Goal: Task Accomplishment & Management: Use online tool/utility

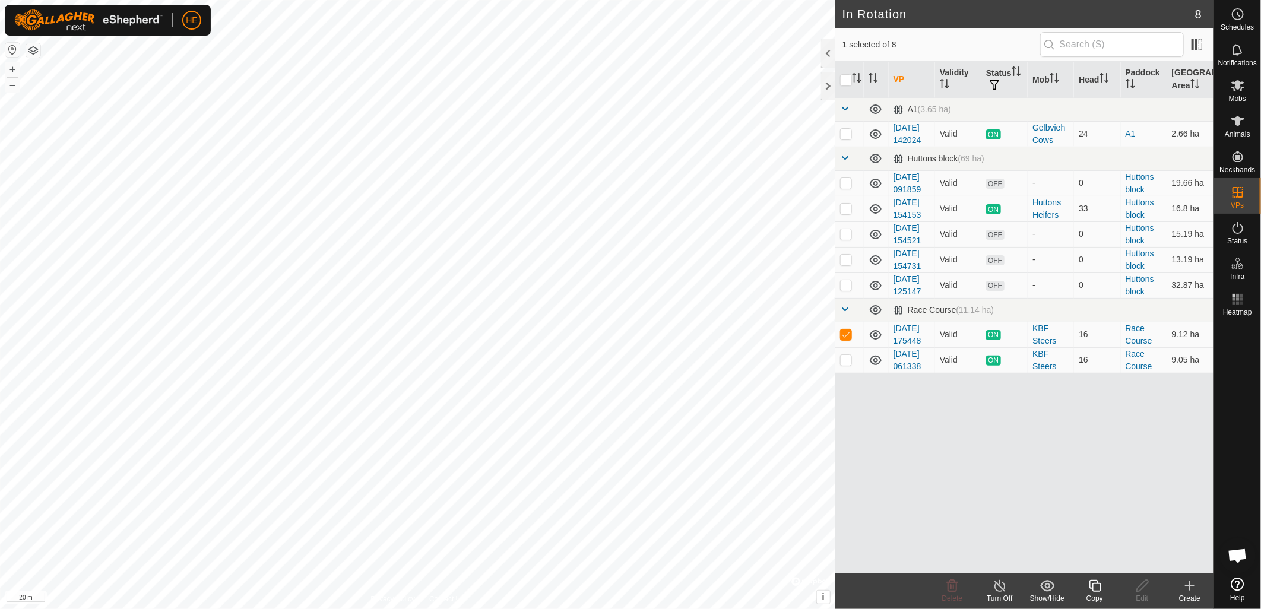
click at [1014, 595] on div "Turn Off" at bounding box center [1000, 598] width 48 height 11
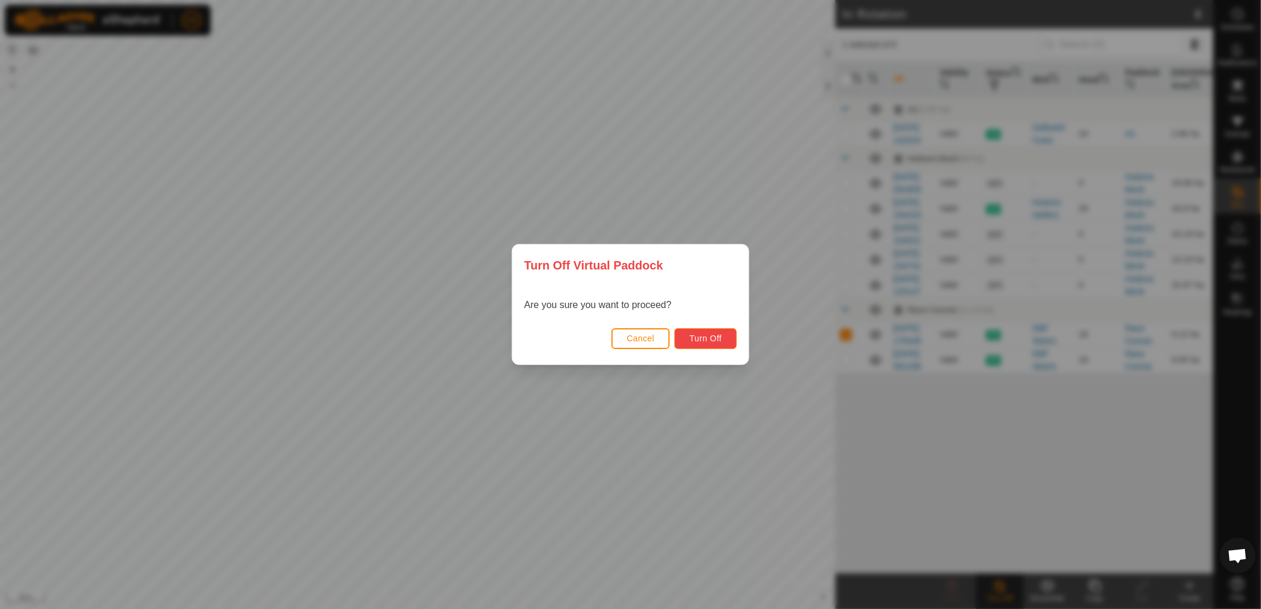
click at [724, 337] on button "Turn Off" at bounding box center [706, 338] width 62 height 21
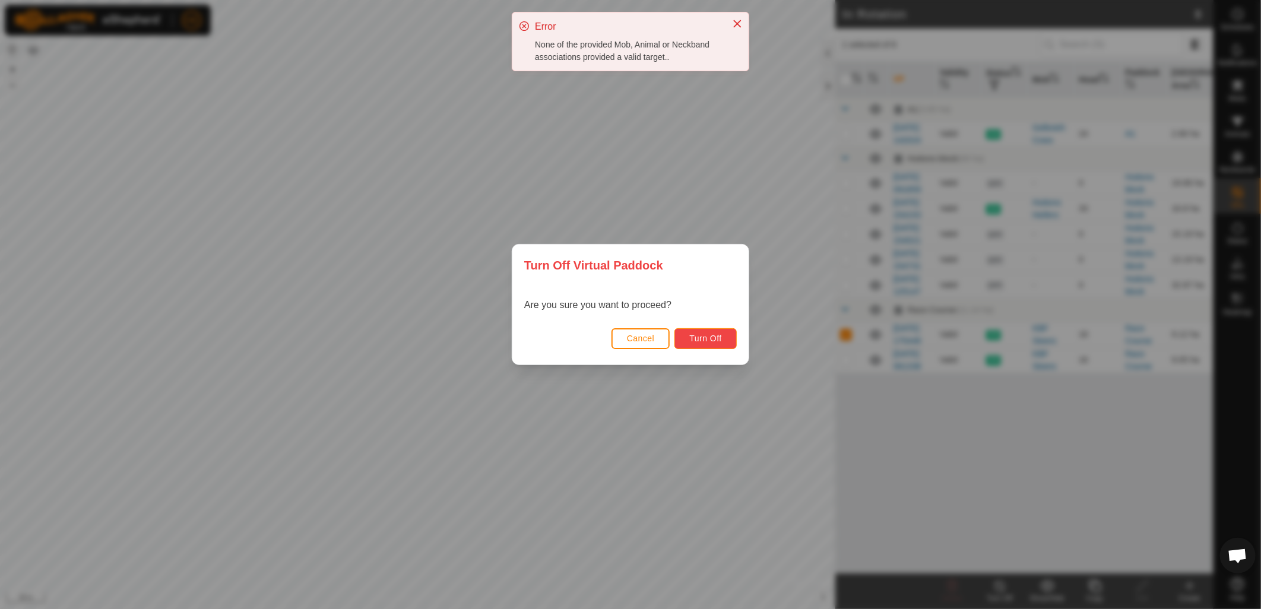
click at [699, 338] on span "Turn Off" at bounding box center [705, 339] width 33 height 10
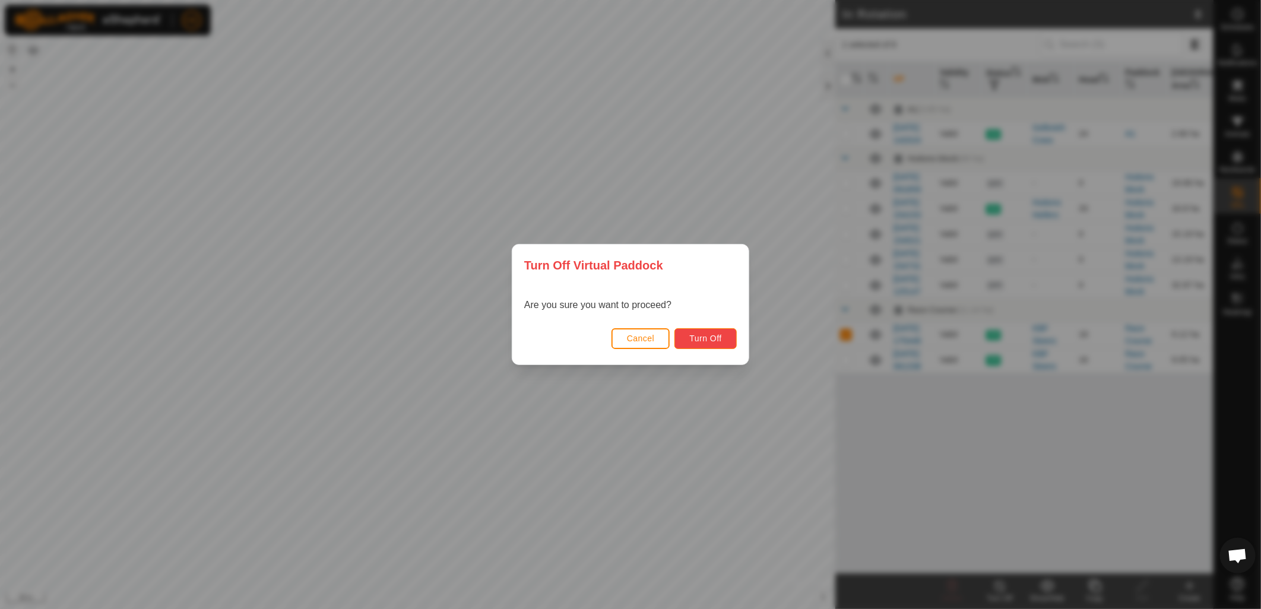
click at [714, 337] on span "Turn Off" at bounding box center [705, 339] width 33 height 10
click at [658, 341] on button "Cancel" at bounding box center [641, 338] width 59 height 21
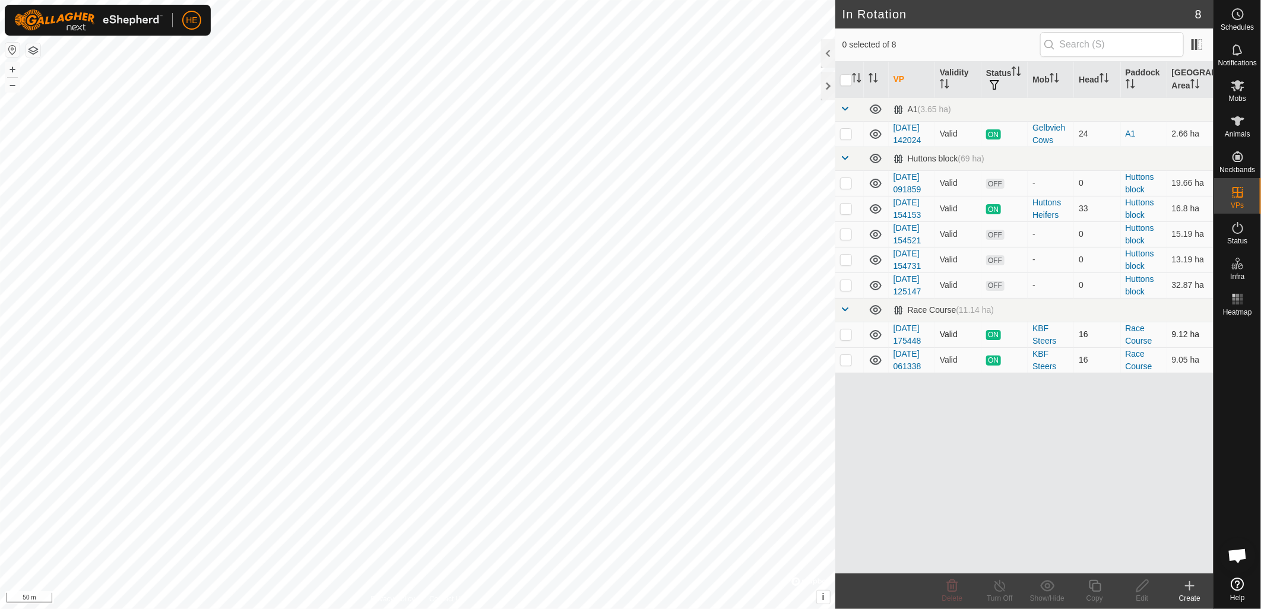
checkbox input "true"
click at [999, 591] on icon at bounding box center [1000, 586] width 11 height 12
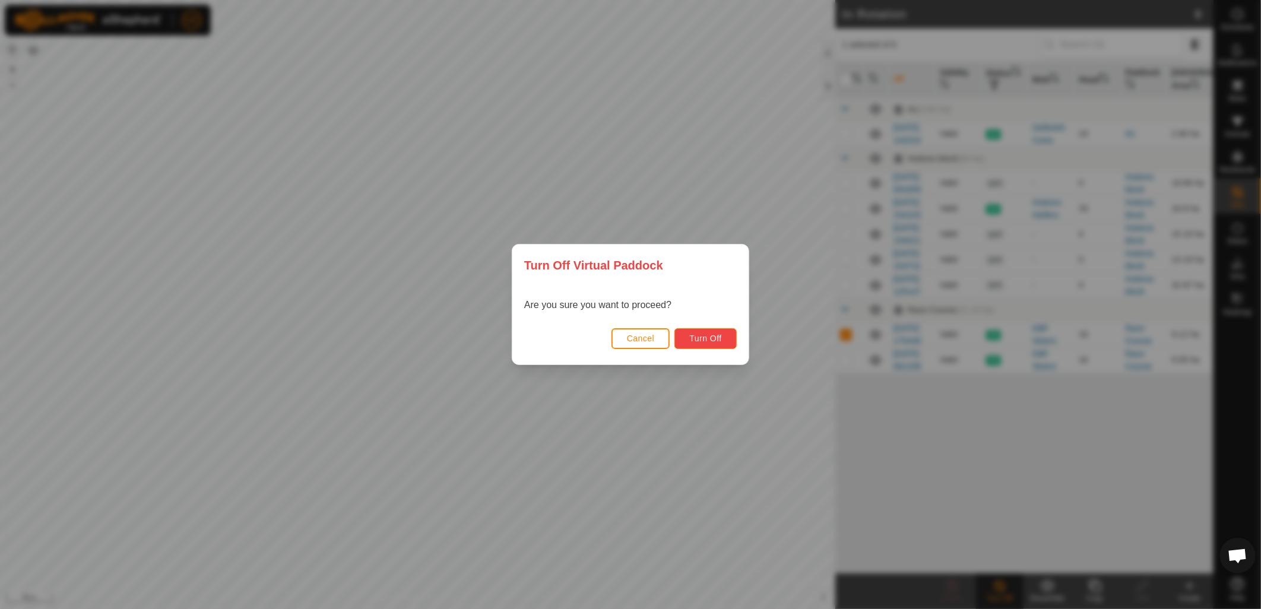
click at [701, 336] on span "Turn Off" at bounding box center [705, 339] width 33 height 10
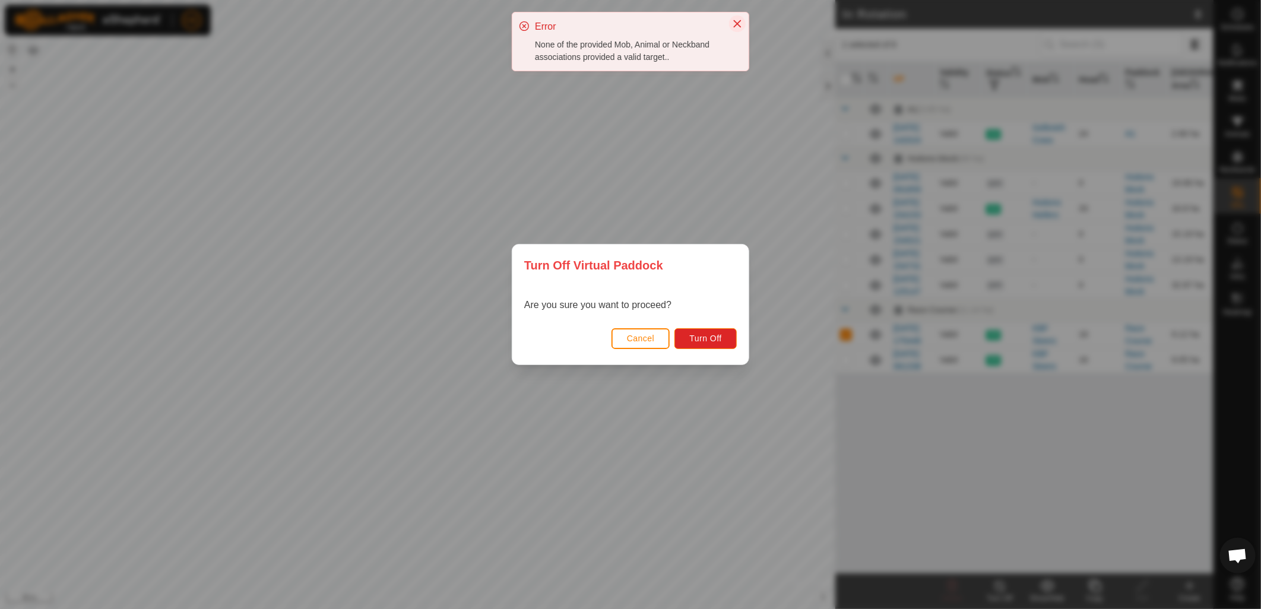
click at [743, 23] on button "Close" at bounding box center [737, 23] width 17 height 17
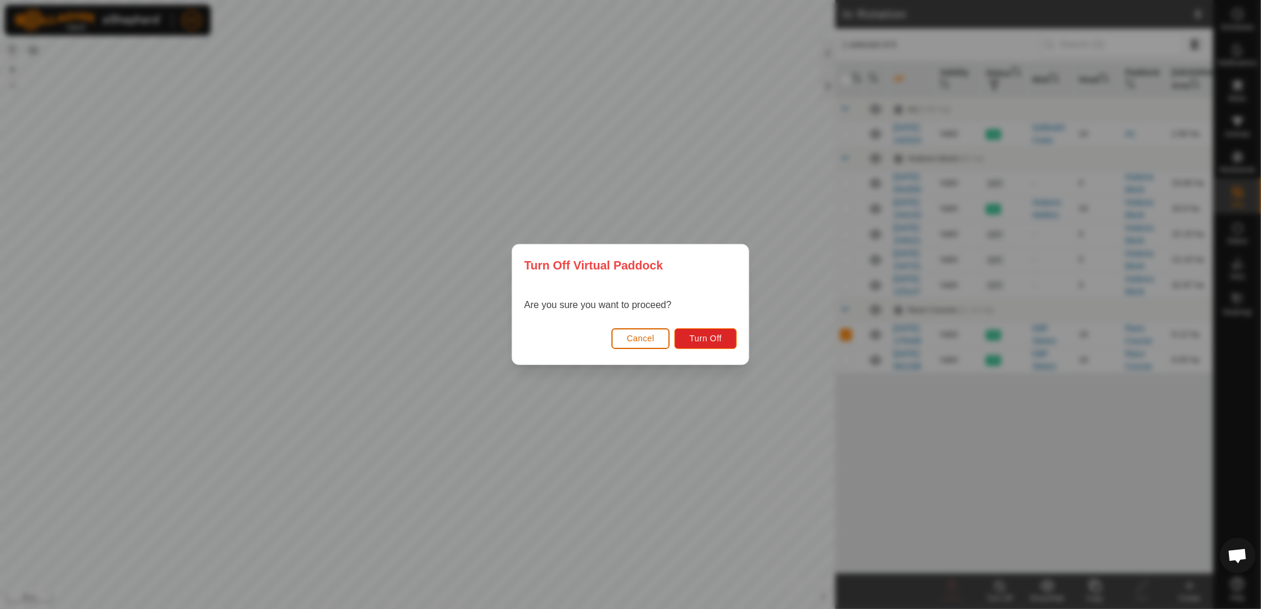
click at [633, 341] on span "Cancel" at bounding box center [641, 339] width 28 height 10
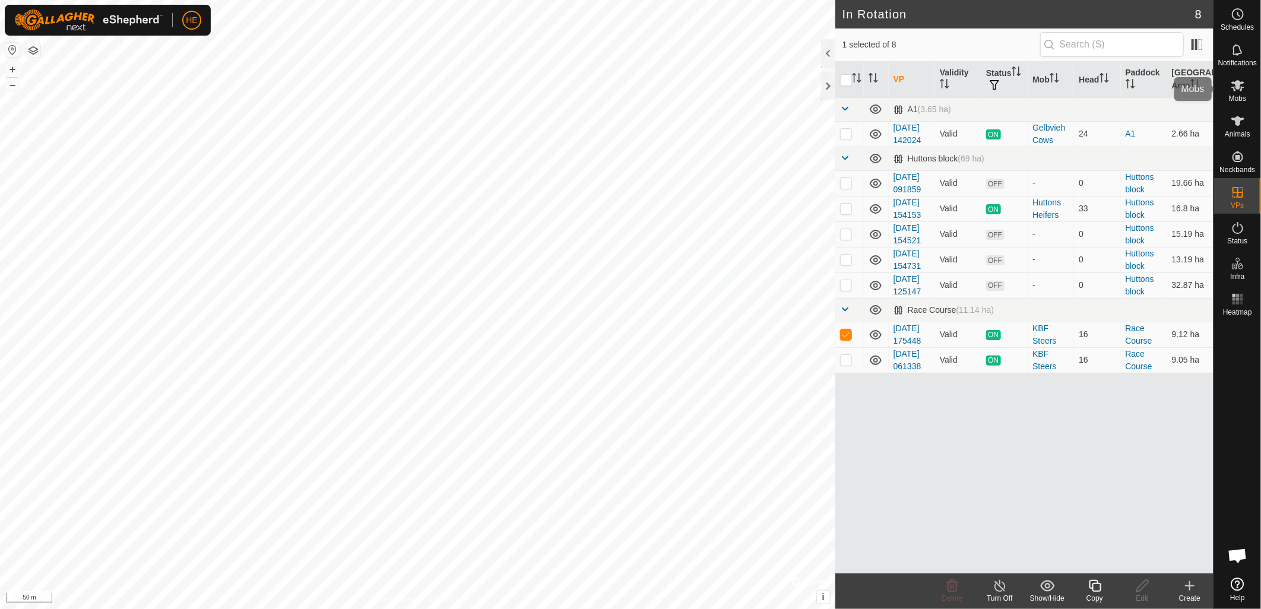
click at [1240, 92] on icon at bounding box center [1238, 85] width 14 height 14
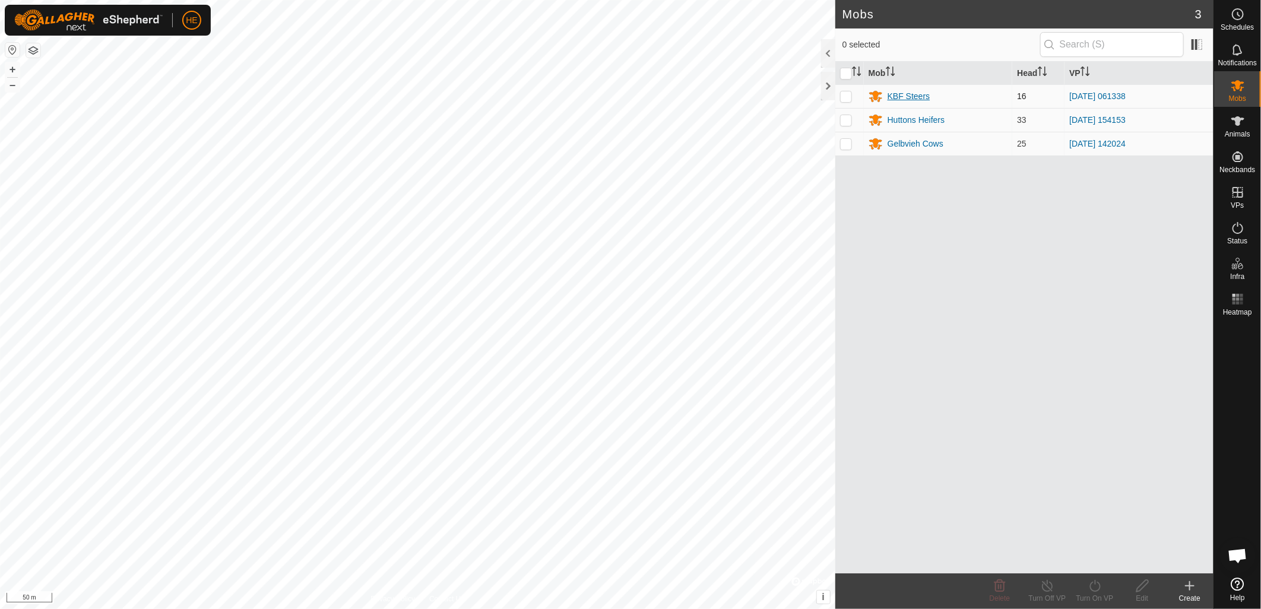
click at [904, 97] on div "KBF Steers" at bounding box center [909, 96] width 43 height 12
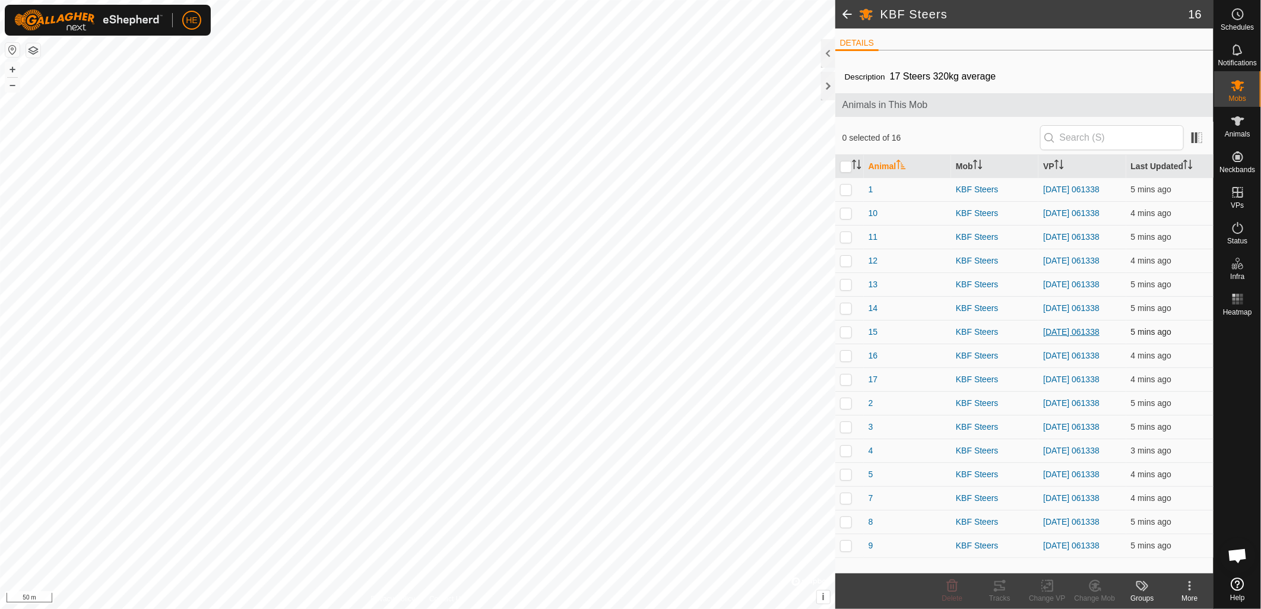
click at [1088, 330] on link "[DATE] 061338" at bounding box center [1071, 332] width 56 height 10
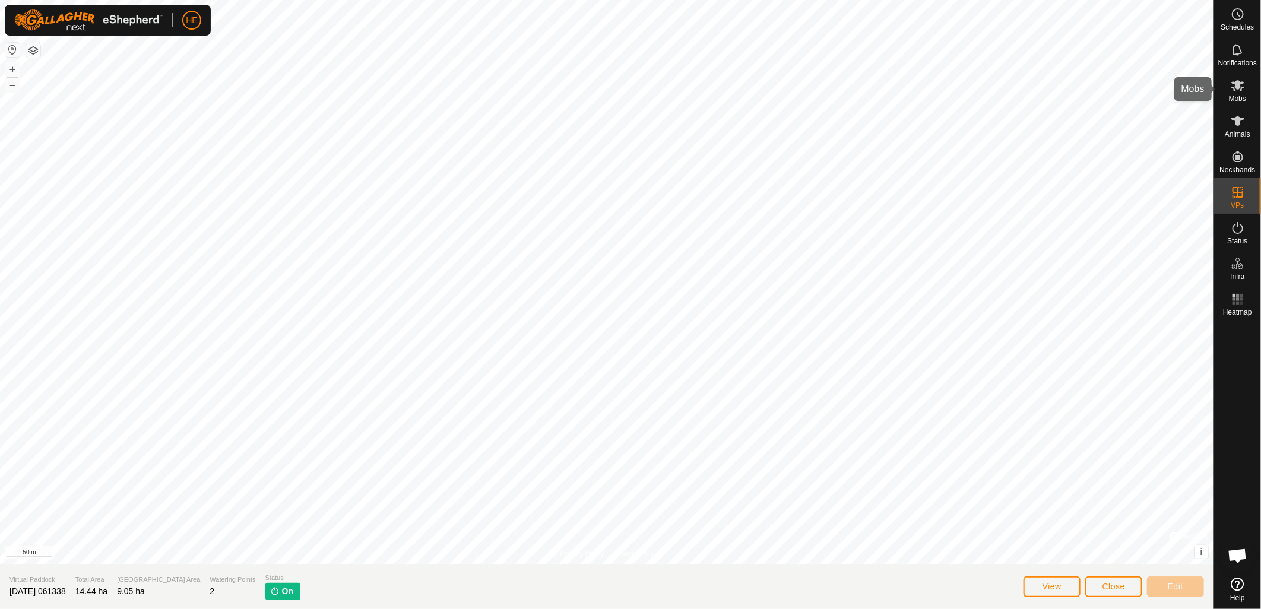
click at [1232, 87] on icon at bounding box center [1238, 85] width 13 height 11
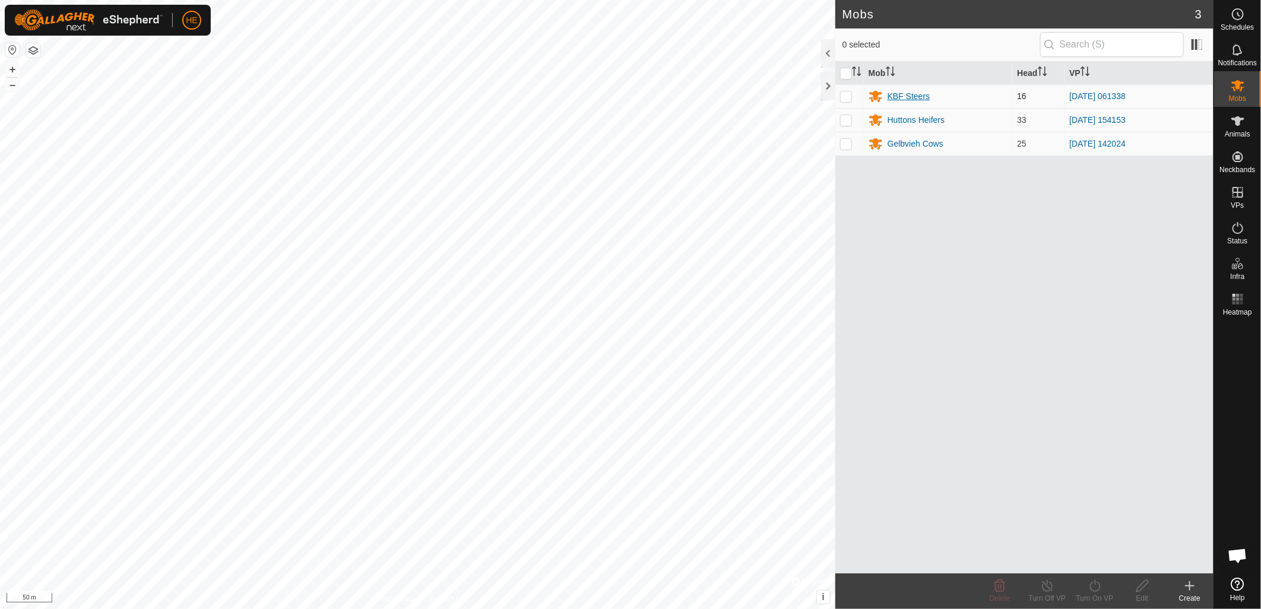
click at [906, 97] on div "KBF Steers" at bounding box center [909, 96] width 43 height 12
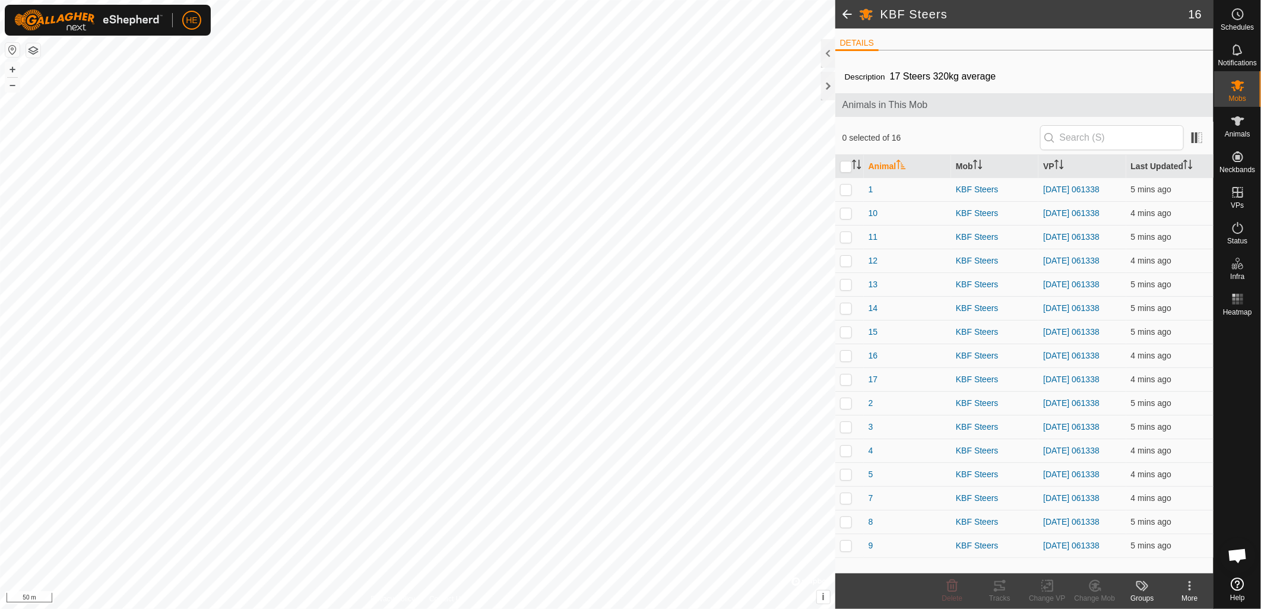
click at [850, 10] on span at bounding box center [848, 14] width 24 height 29
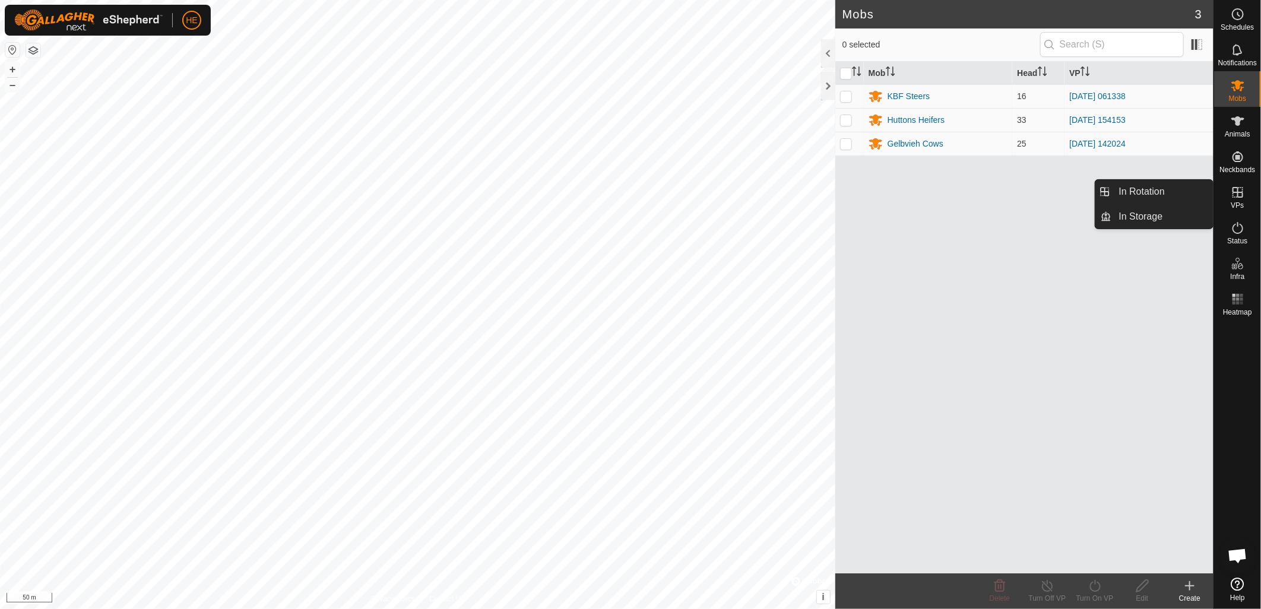
click at [1238, 200] on es-virtualpaddocks-svg-icon at bounding box center [1237, 192] width 21 height 19
click at [1202, 219] on div "Mob Head VP KBF Steers 16 [DATE] 061338 Huttons Heifers 33 [DATE] 154153 Gelbvi…" at bounding box center [1025, 318] width 378 height 512
click at [1233, 204] on span "VPs" at bounding box center [1237, 205] width 13 height 7
click at [1158, 212] on link "In Storage" at bounding box center [1163, 217] width 102 height 24
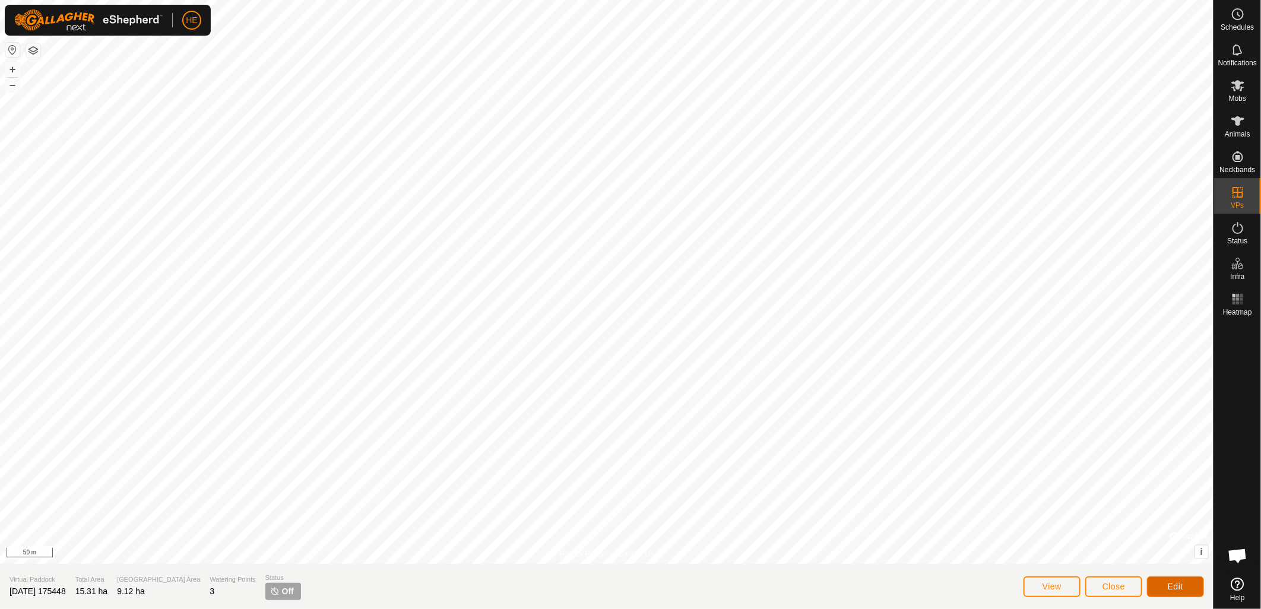
click at [1172, 585] on span "Edit" at bounding box center [1175, 587] width 15 height 10
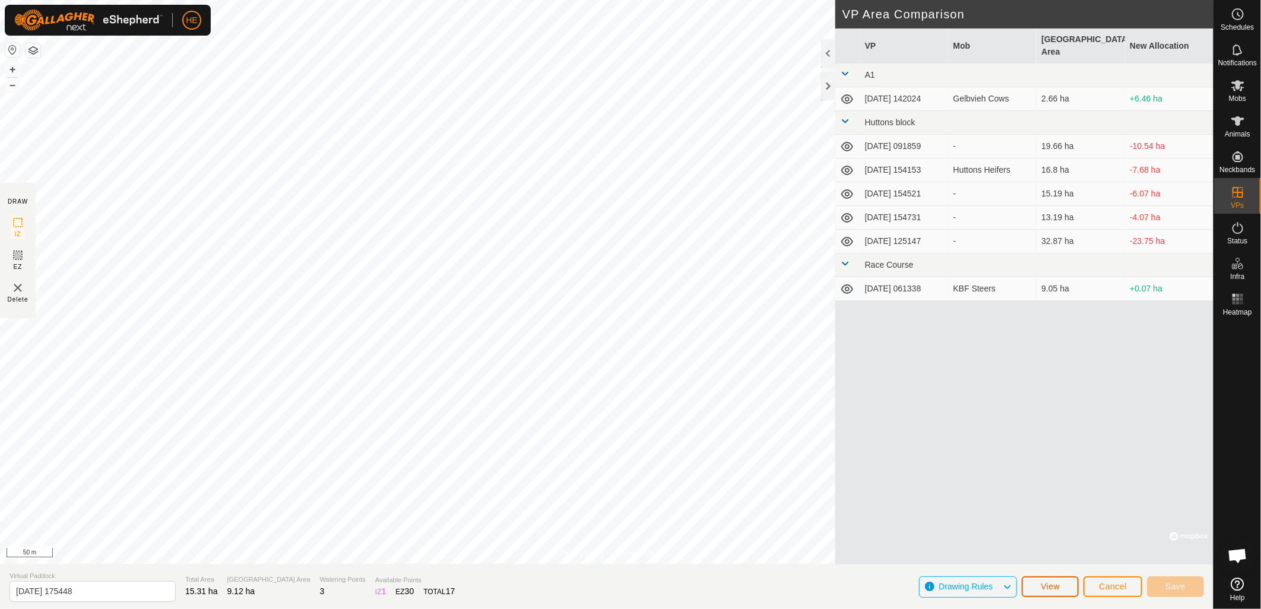
click at [1063, 588] on button "View" at bounding box center [1050, 587] width 57 height 21
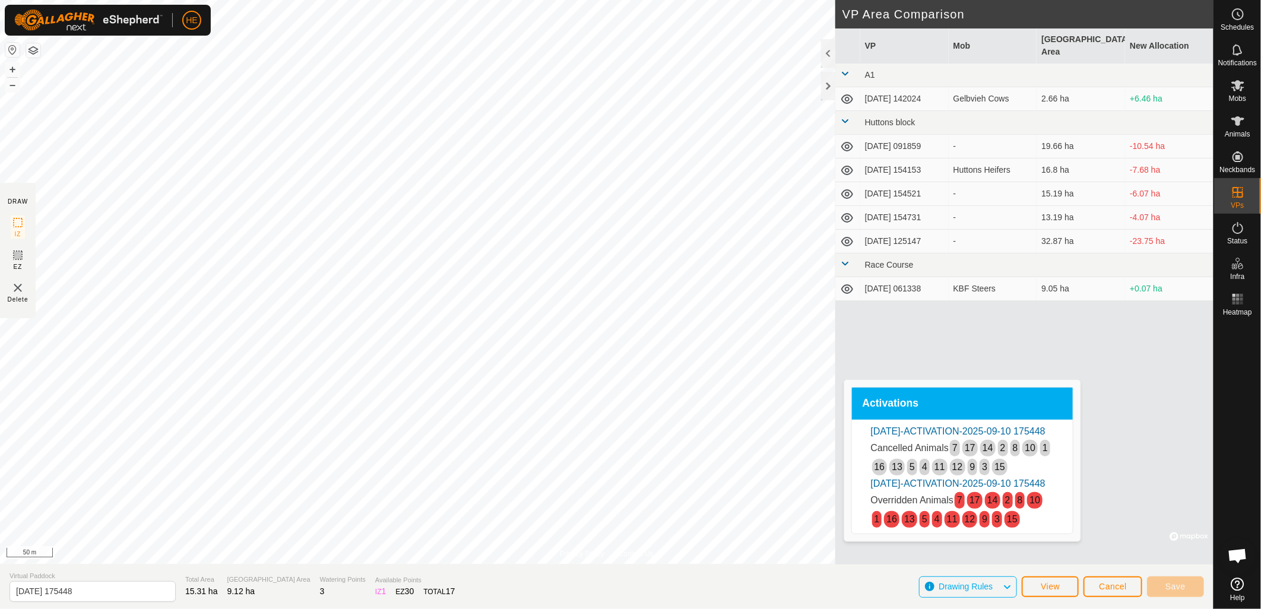
click at [926, 489] on link "[DATE]-ACTIVATION-2025-09-10 175448" at bounding box center [958, 484] width 175 height 10
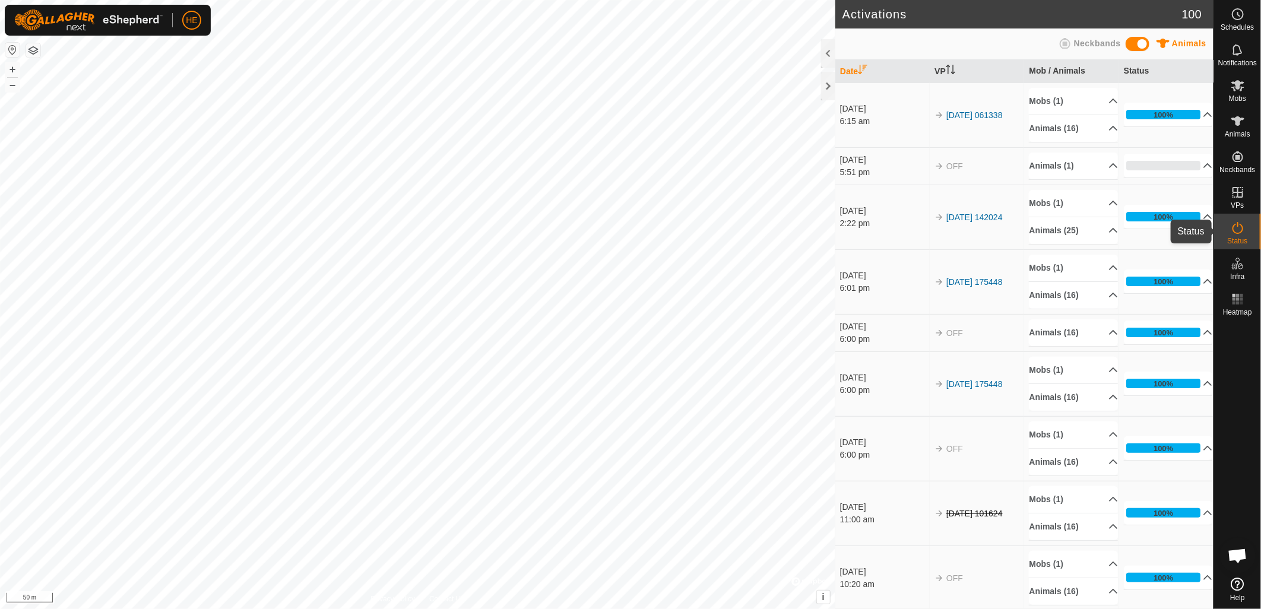
click at [1238, 230] on icon at bounding box center [1238, 228] width 14 height 14
click at [1243, 192] on icon at bounding box center [1238, 192] width 11 height 11
click at [1174, 209] on link "In Storage" at bounding box center [1163, 217] width 102 height 24
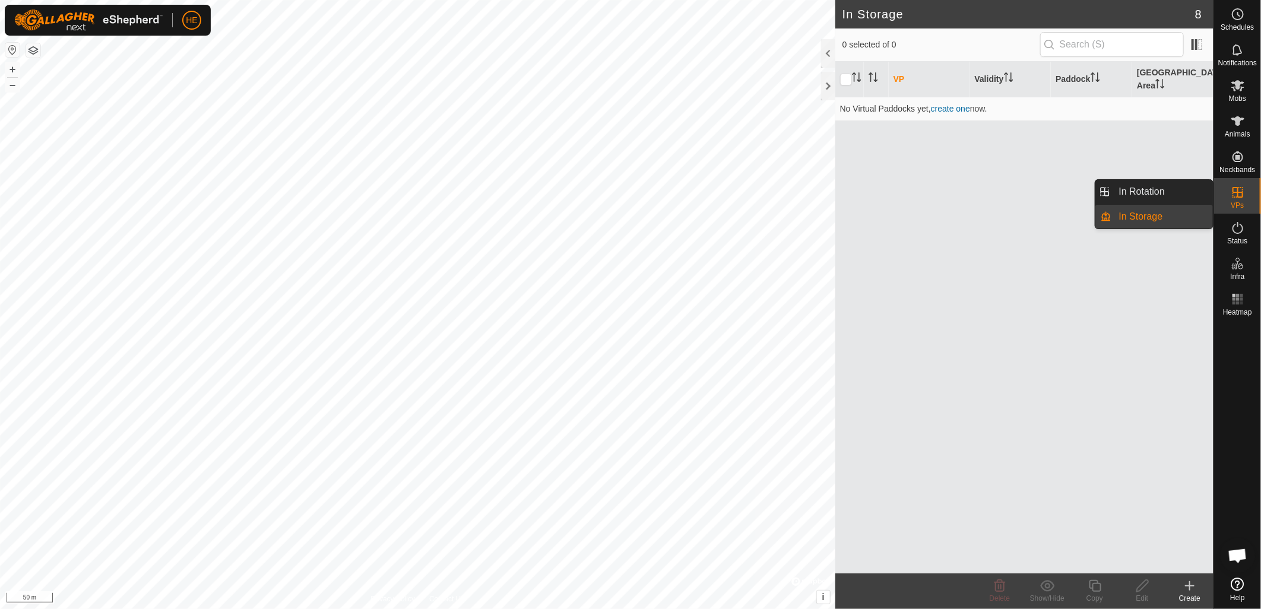
click at [1152, 214] on link "In Storage" at bounding box center [1163, 217] width 102 height 24
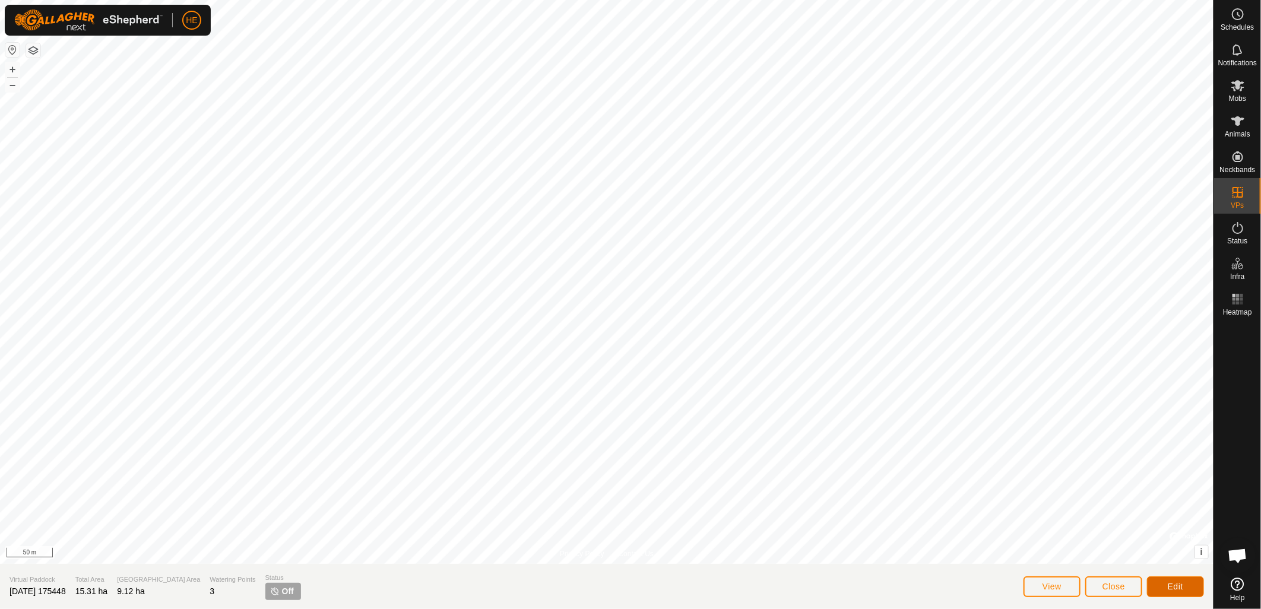
click at [1165, 585] on button "Edit" at bounding box center [1175, 587] width 57 height 21
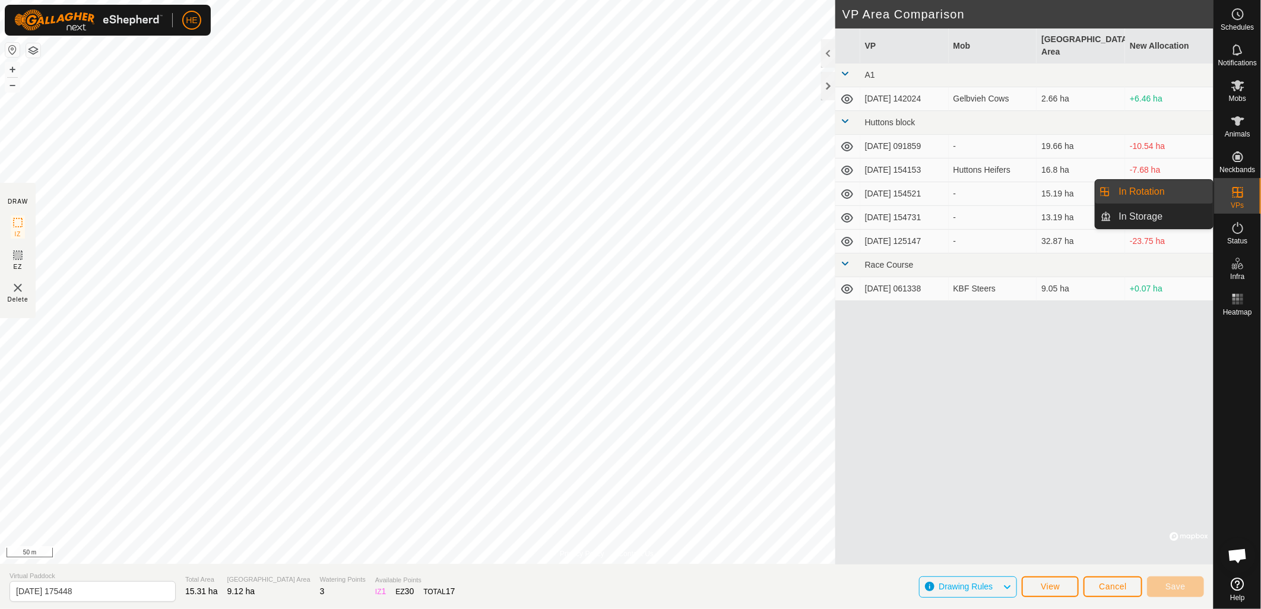
click at [1244, 193] on icon at bounding box center [1238, 192] width 14 height 14
click at [1112, 591] on span "Cancel" at bounding box center [1113, 587] width 28 height 10
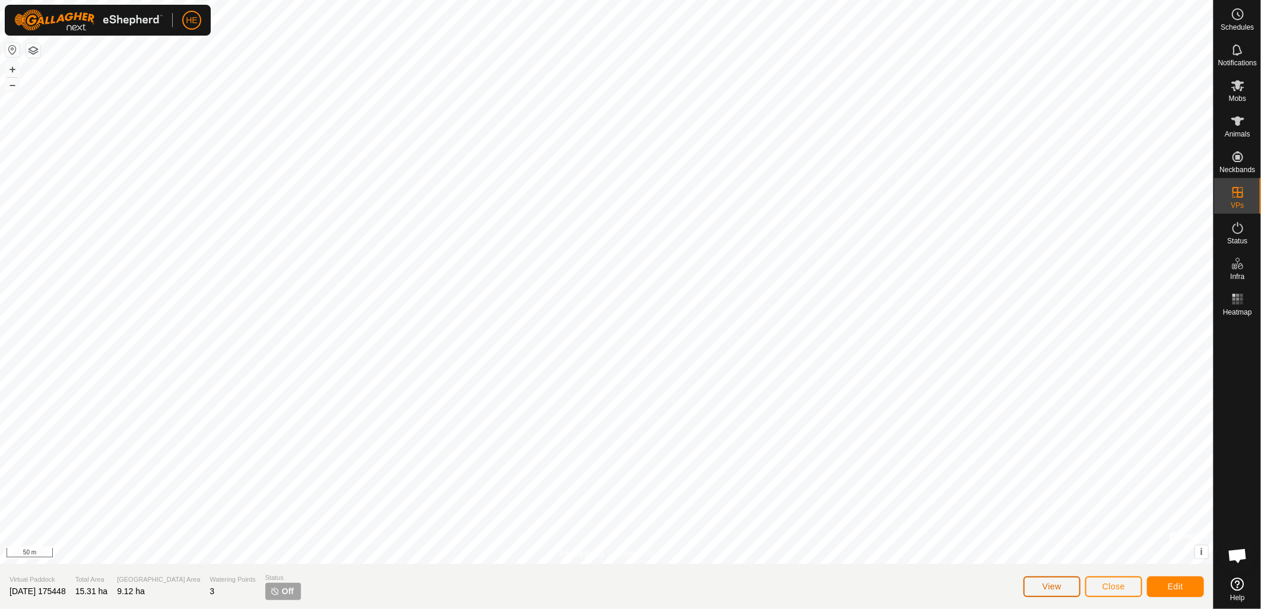
click at [1052, 583] on span "View" at bounding box center [1052, 587] width 19 height 10
click at [1174, 589] on span "Edit" at bounding box center [1175, 587] width 15 height 10
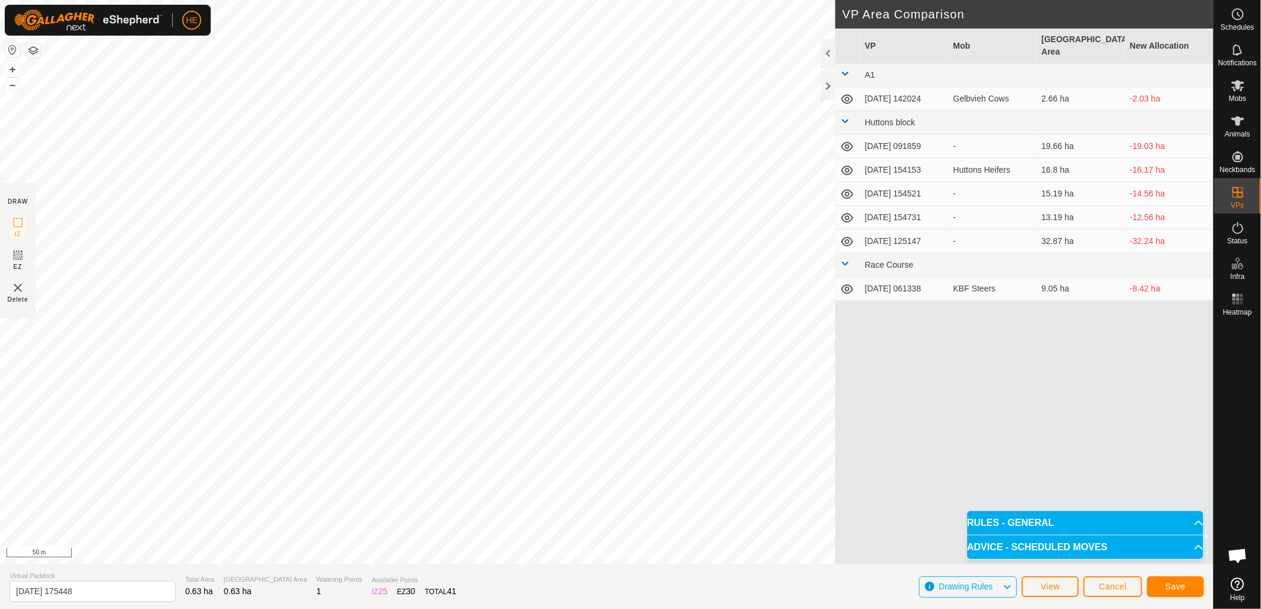
click at [1200, 597] on div "Save" at bounding box center [1175, 586] width 57 height 29
click at [1194, 588] on button "Save" at bounding box center [1175, 587] width 57 height 21
